Goal: Transaction & Acquisition: Purchase product/service

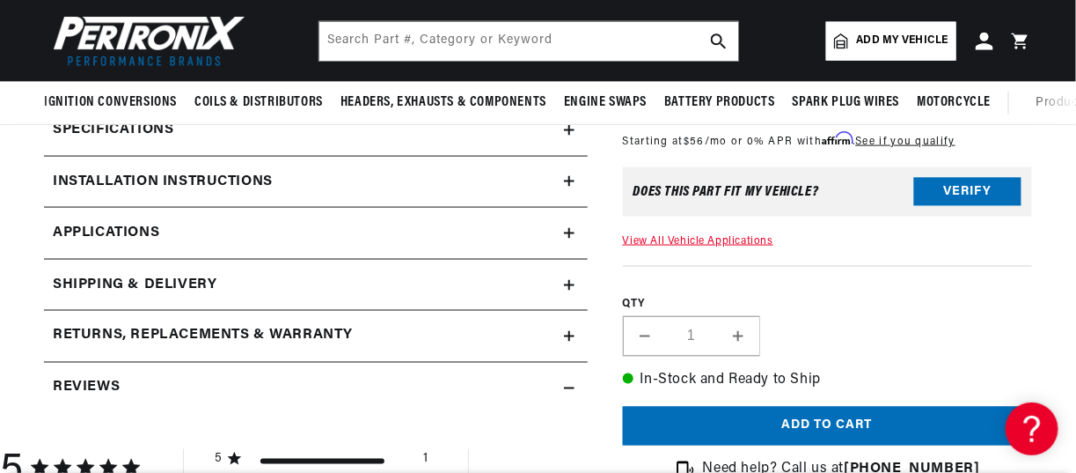
scroll to position [615, 0]
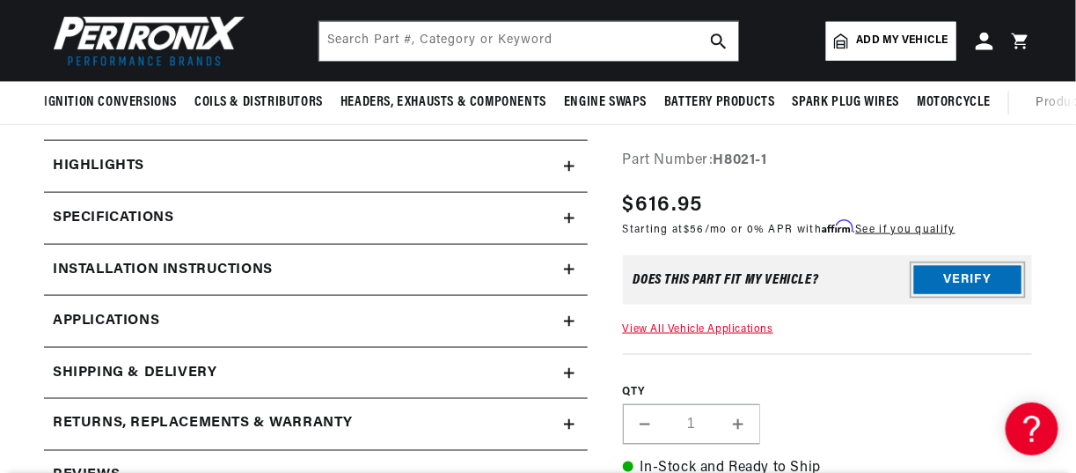
click at [961, 280] on button "Verify" at bounding box center [967, 280] width 107 height 28
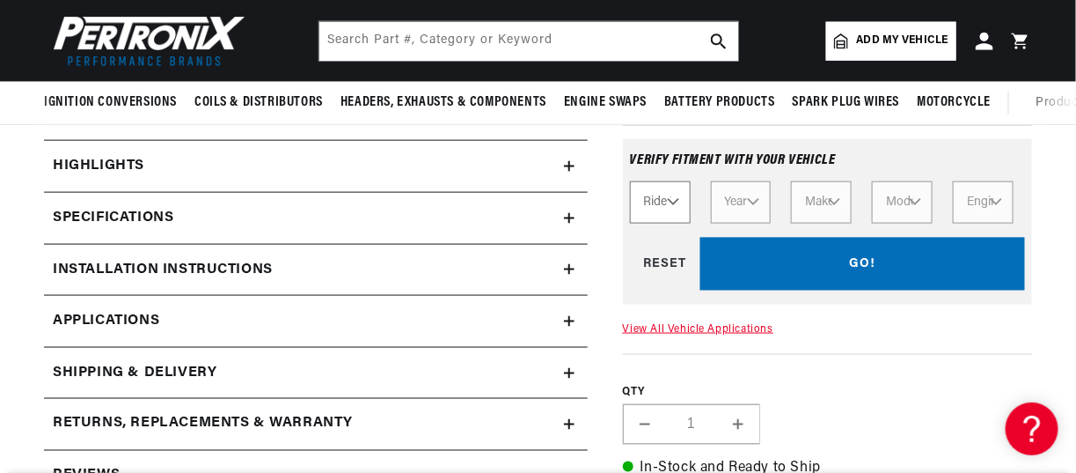
scroll to position [0, 0]
click at [660, 197] on select "Ride Type Automotive Agricultural Industrial Marine Motorcycle" at bounding box center [660, 202] width 61 height 42
select select "Automotive"
click at [630, 181] on select "Ride Type Automotive Agricultural Industrial Marine Motorcycle" at bounding box center [660, 202] width 61 height 42
select select "Automotive"
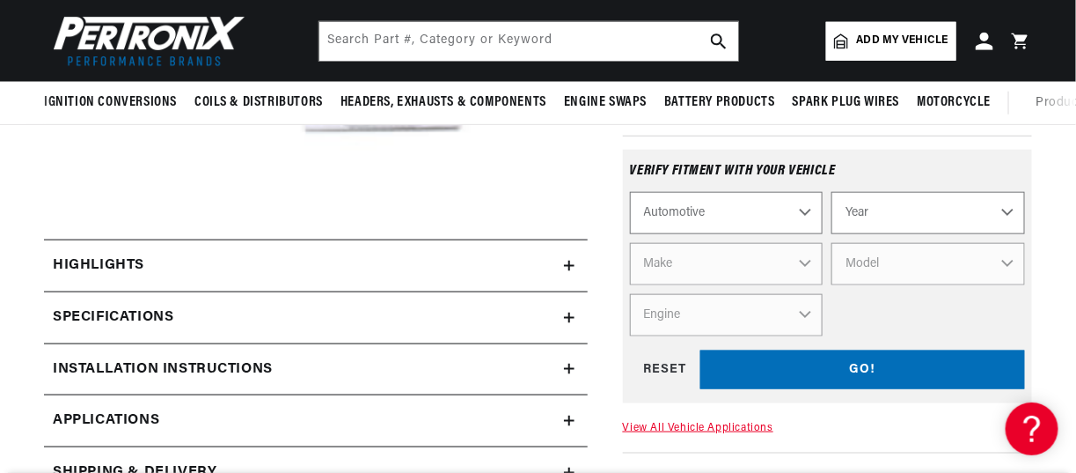
scroll to position [440, 0]
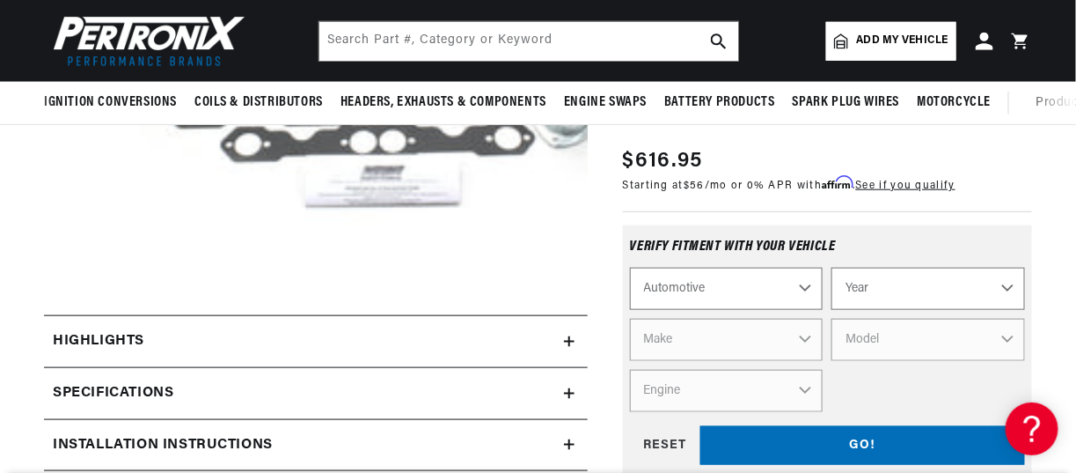
click at [729, 283] on select "Automotive Agricultural Industrial Marine Motorcycle" at bounding box center [727, 288] width 194 height 42
click at [953, 295] on select "Year [DATE] 2023 2022 2021 2020 2019 2018 2017 2016 2015 2014 2013 2012 2011 20…" at bounding box center [928, 288] width 194 height 42
select select "1994"
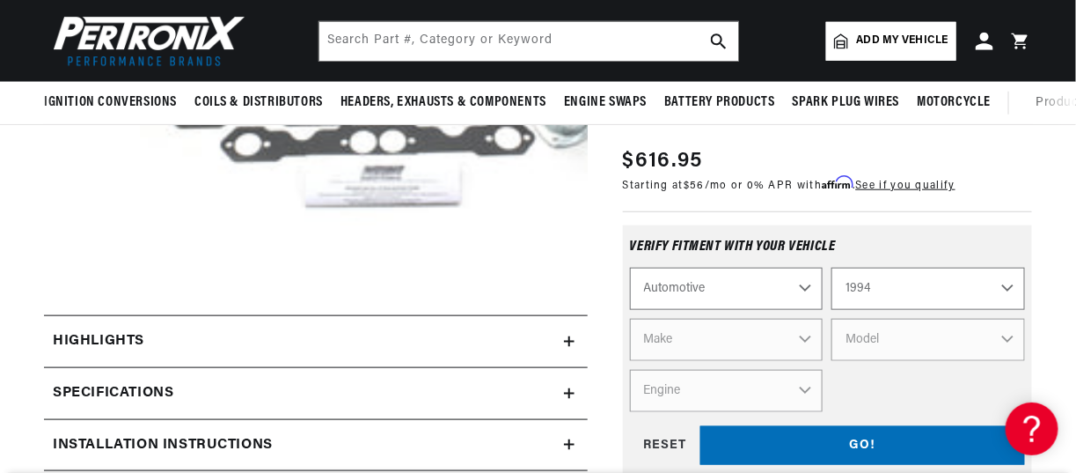
click at [831, 267] on select "Year [DATE] 2023 2022 2021 2020 2019 2018 2017 2016 2015 2014 2013 2012 2011 20…" at bounding box center [928, 288] width 194 height 42
select select "1994"
click at [700, 344] on select "Make Buick Cadillac Chevrolet Chrysler Dodge Ford GMC Hyundai [GEOGRAPHIC_DATA]…" at bounding box center [727, 340] width 194 height 42
select select "Chevrolet"
click at [630, 319] on select "Make Buick Cadillac Chevrolet Chrysler Dodge Ford GMC Hyundai [GEOGRAPHIC_DATA]…" at bounding box center [727, 340] width 194 height 42
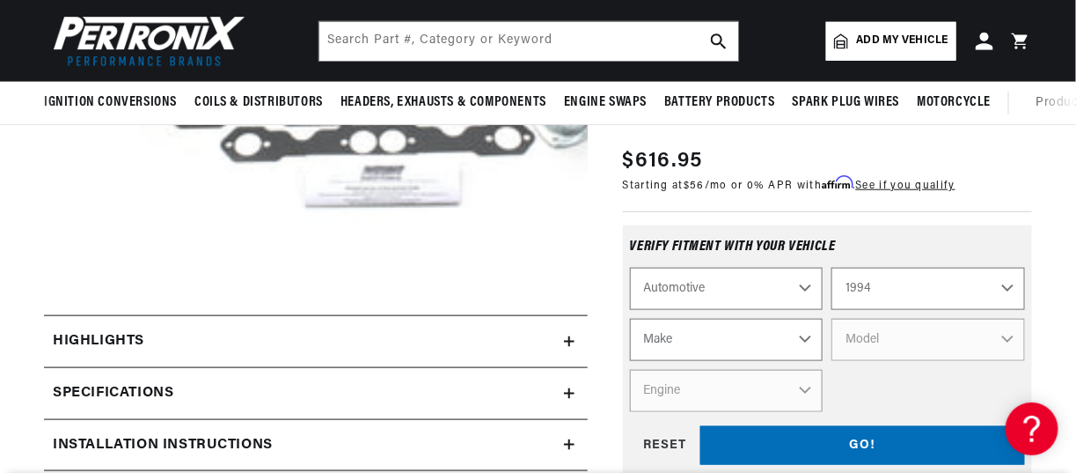
select select "Chevrolet"
click at [900, 338] on select "Model Astro [GEOGRAPHIC_DATA] Blazer C1500 C1500 Suburban C2500 C2500 Suburban …" at bounding box center [928, 340] width 194 height 42
select select "Caprice"
click at [831, 319] on select "Model Astro [GEOGRAPHIC_DATA] Blazer C1500 C1500 Suburban C2500 C2500 Suburban …" at bounding box center [928, 340] width 194 height 42
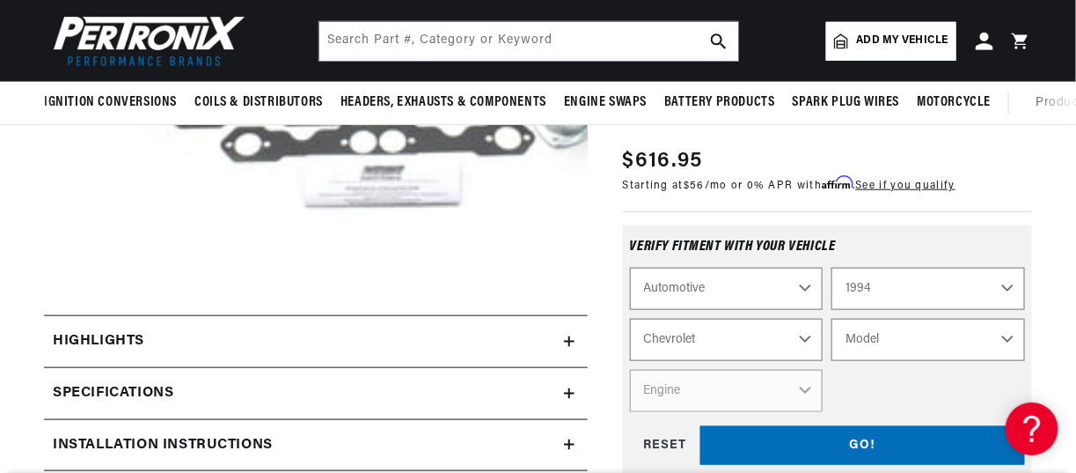
select select "Caprice"
click at [702, 377] on select "Engine 4.3L 5.7L" at bounding box center [727, 391] width 194 height 42
select select "5.7L"
click at [630, 370] on select "Engine 4.3L 5.7L" at bounding box center [727, 391] width 194 height 42
select select "Engine"
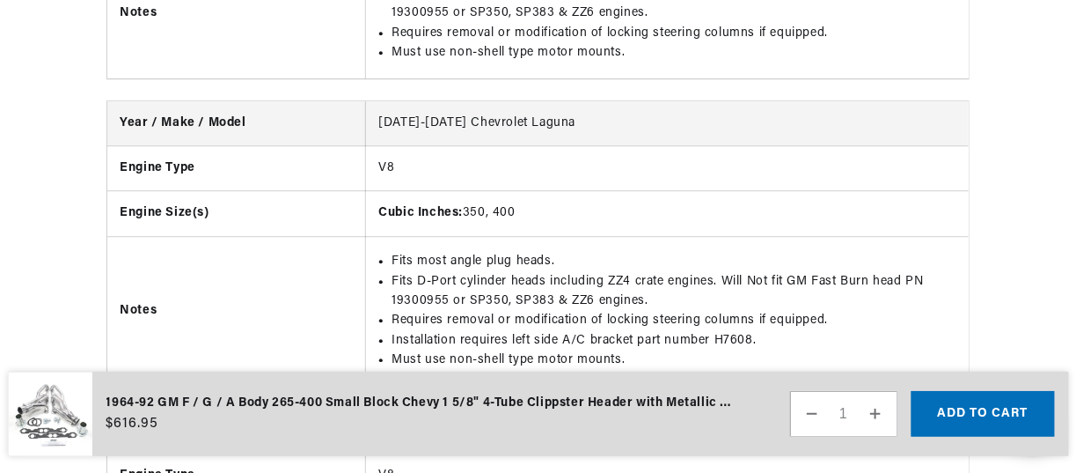
scroll to position [13813, 0]
